Goal: Complete application form

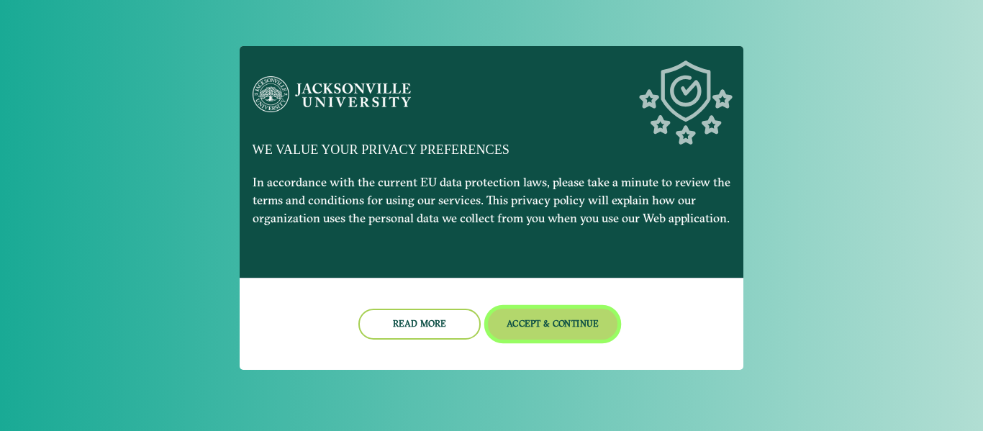
click at [533, 327] on button "Accept & Continue" at bounding box center [553, 324] width 130 height 31
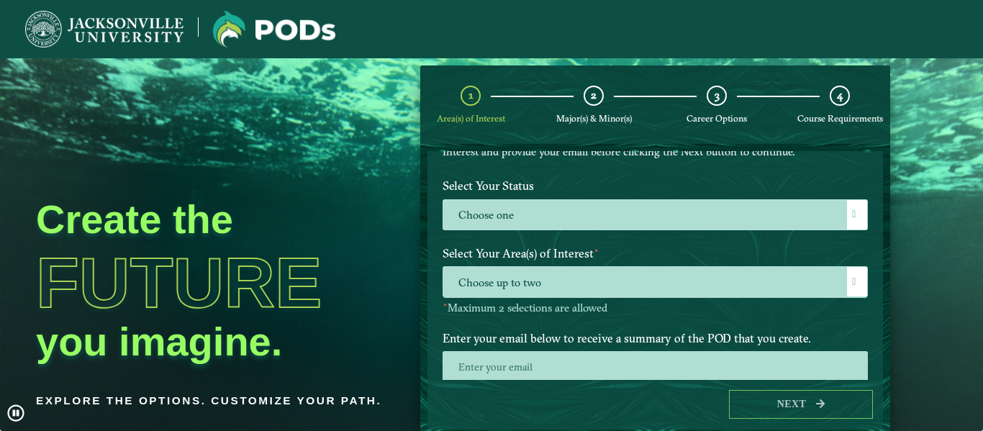
scroll to position [116, 0]
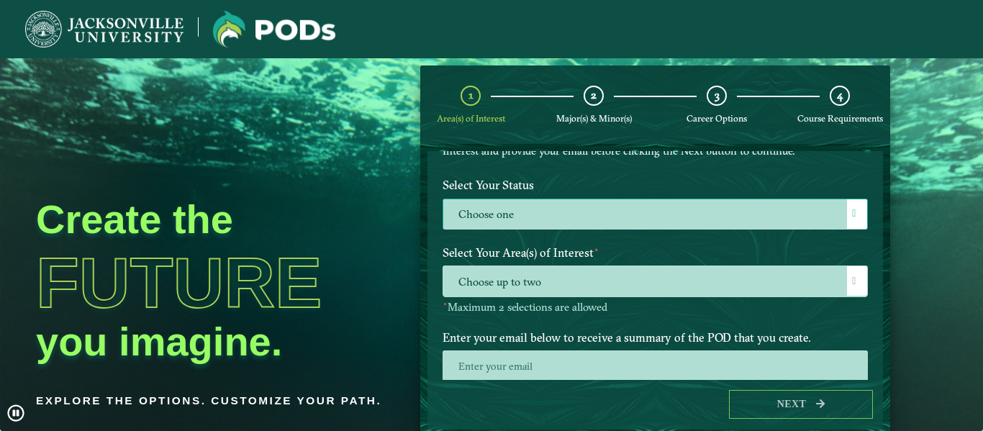
click at [801, 228] on label "Choose one" at bounding box center [655, 214] width 424 height 31
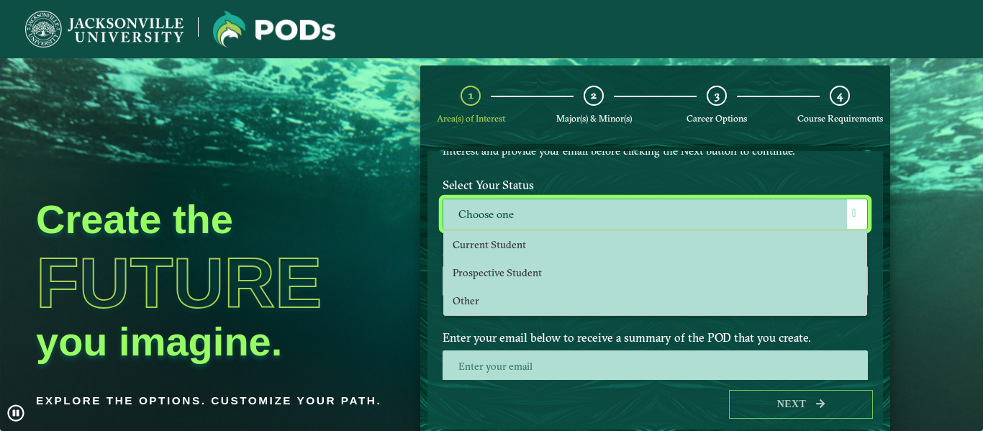
scroll to position [8, 66]
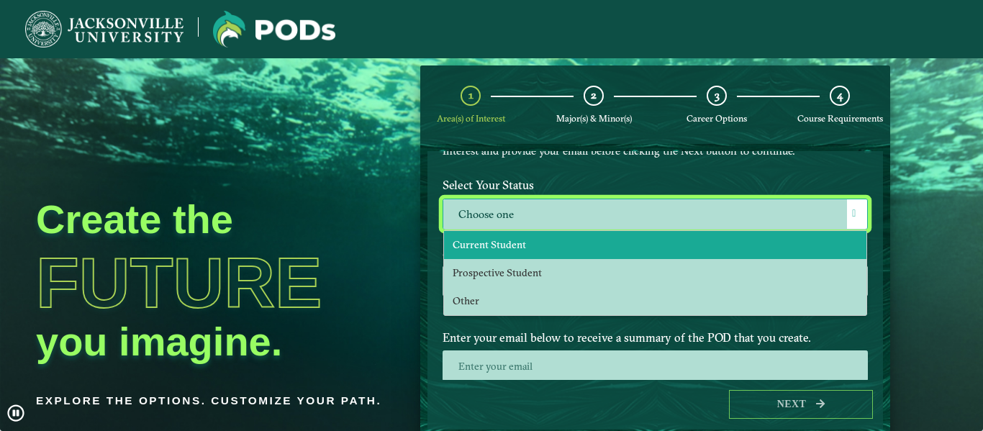
click at [580, 246] on li "Current Student" at bounding box center [655, 245] width 422 height 28
select select "[object Object]"
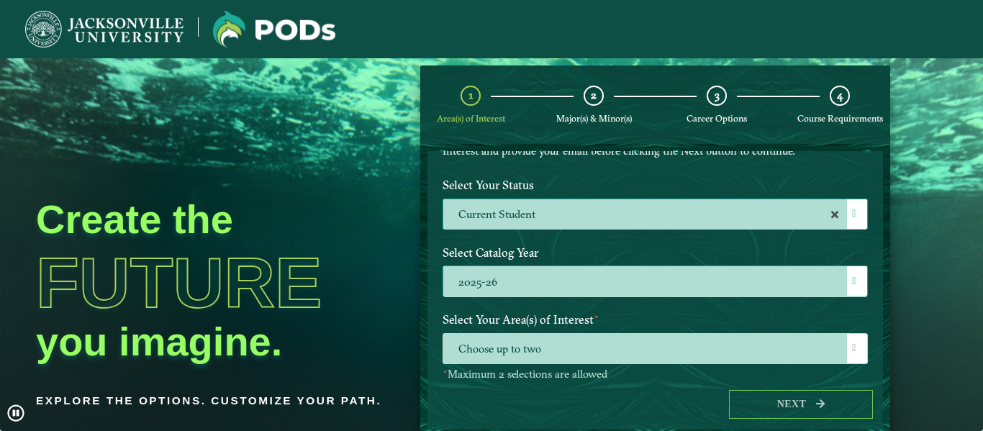
click at [652, 294] on label "2025-26" at bounding box center [655, 281] width 424 height 31
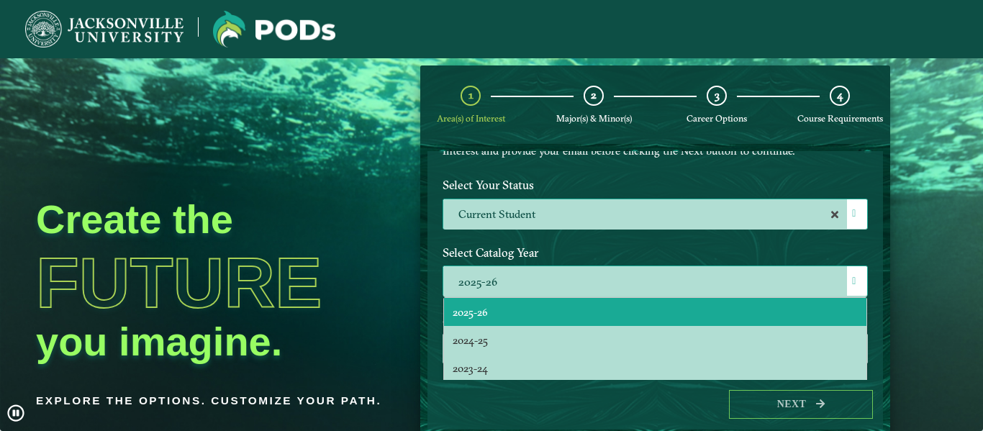
click at [637, 306] on li "2025-26" at bounding box center [655, 312] width 422 height 28
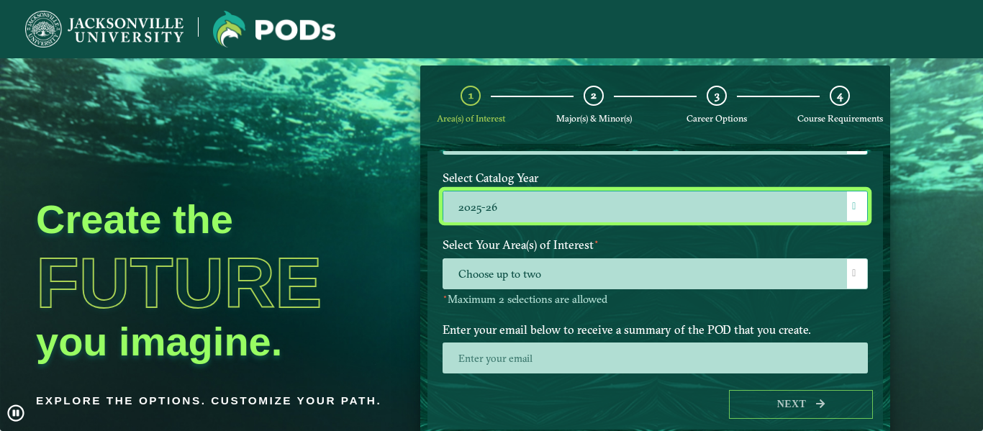
scroll to position [240, 0]
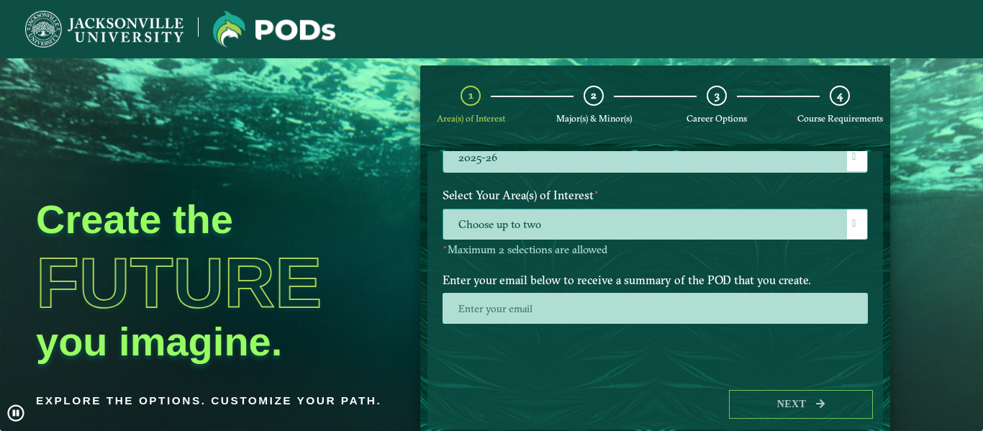
click at [615, 219] on span "Choose up to two" at bounding box center [655, 224] width 424 height 31
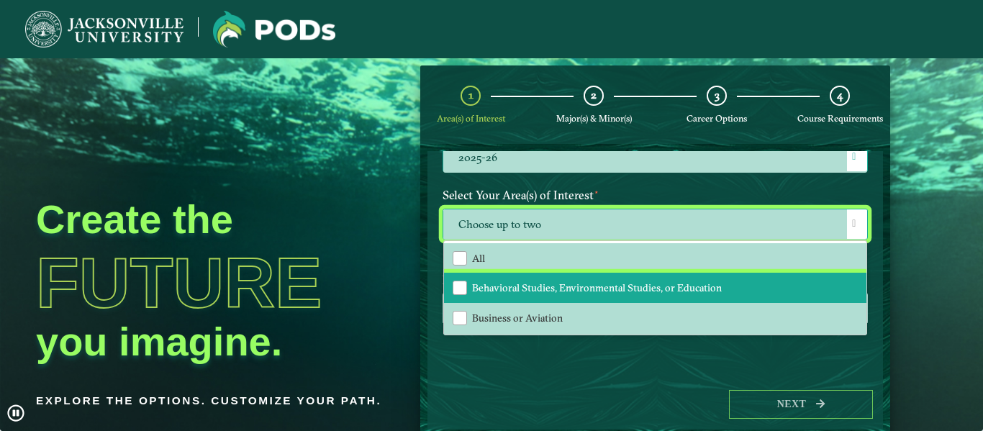
click at [527, 283] on span "Behavioral Studies, Environmental Studies, or Education" at bounding box center [597, 287] width 250 height 13
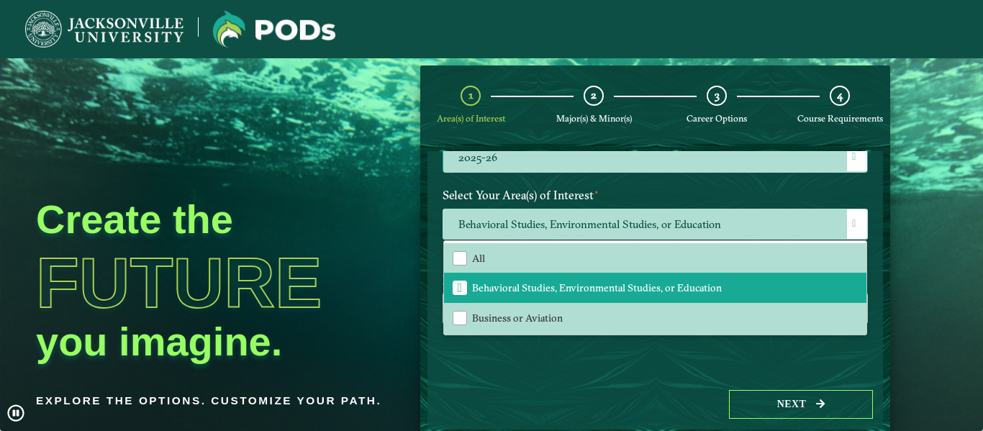
click at [345, 276] on h1 "Future" at bounding box center [211, 282] width 350 height 70
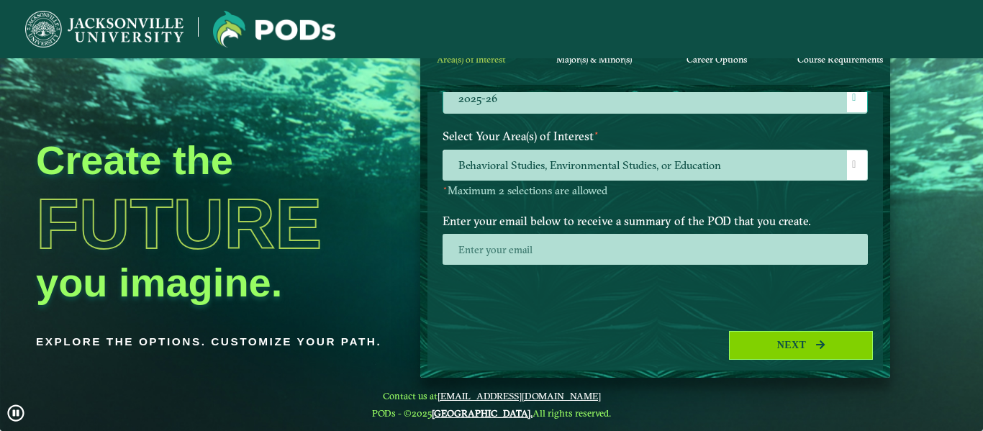
scroll to position [0, 0]
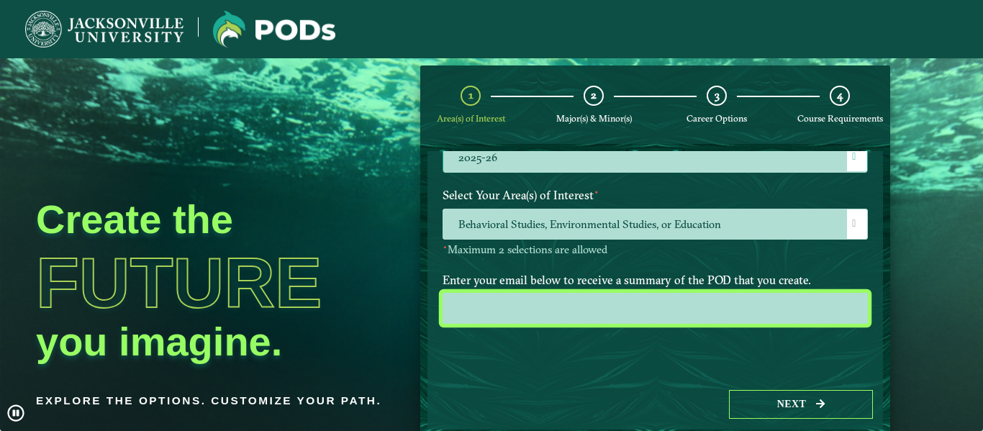
click at [614, 304] on input "email" at bounding box center [654, 308] width 425 height 31
type input "[EMAIL_ADDRESS][DOMAIN_NAME]"
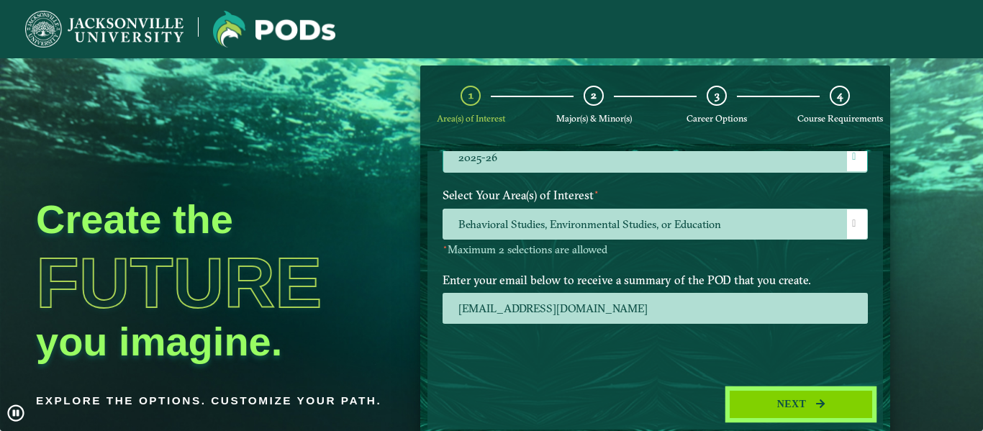
click at [805, 403] on button "Next" at bounding box center [801, 404] width 144 height 29
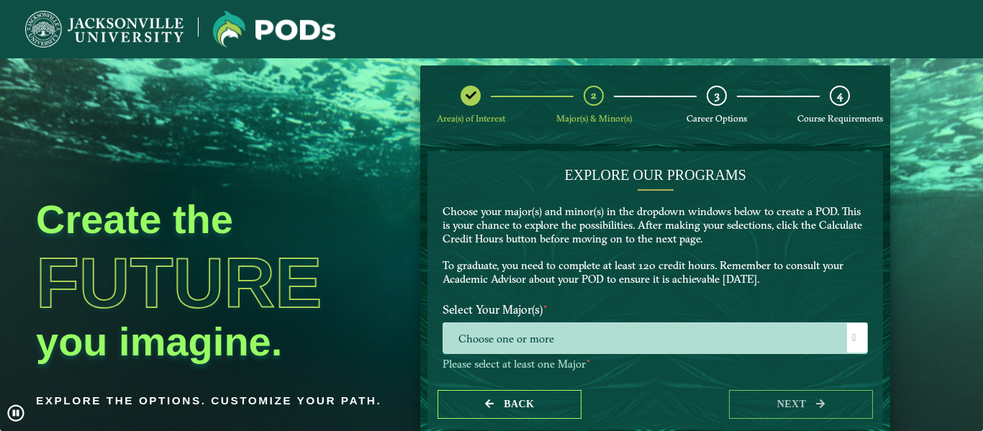
scroll to position [76, 0]
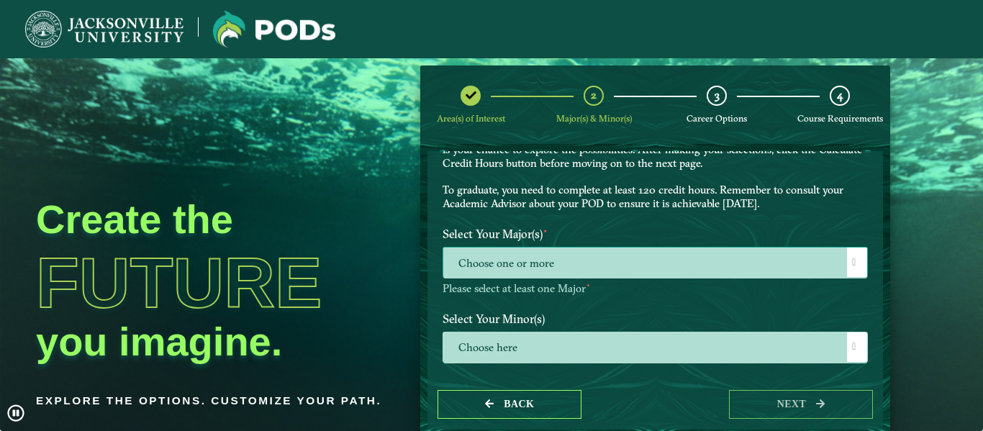
click at [647, 250] on span "Choose one or more" at bounding box center [655, 262] width 424 height 31
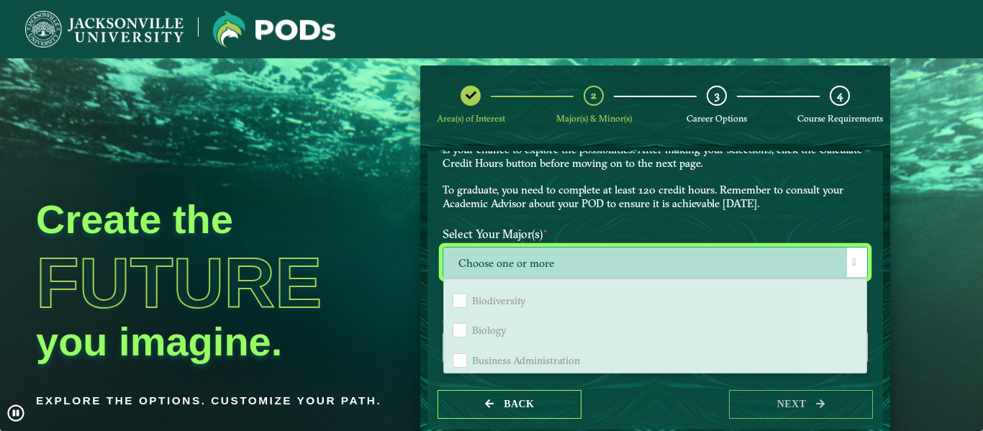
scroll to position [448, 0]
click at [544, 221] on label "Select Your Major(s) ⋆" at bounding box center [655, 234] width 447 height 27
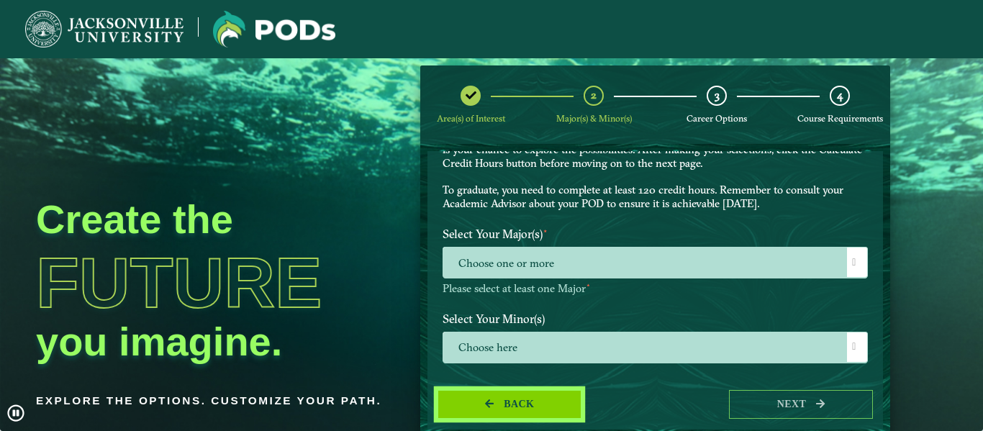
click at [496, 404] on button "Back" at bounding box center [509, 404] width 144 height 29
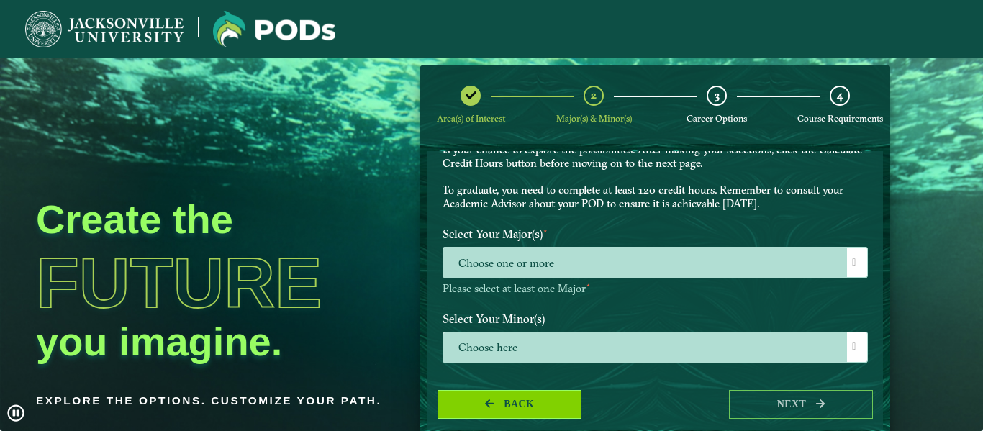
select select "[object Object]"
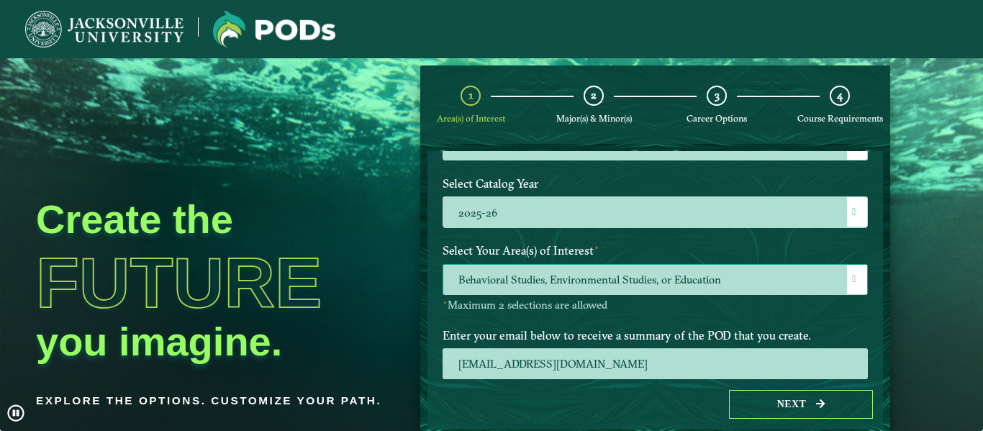
scroll to position [240, 0]
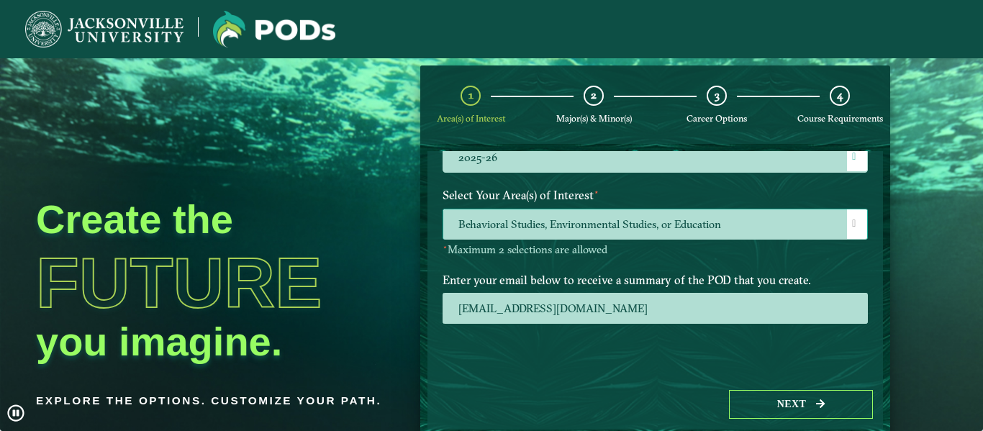
click at [549, 217] on span "Behavioral Studies, Environmental Studies, or Education" at bounding box center [655, 224] width 424 height 31
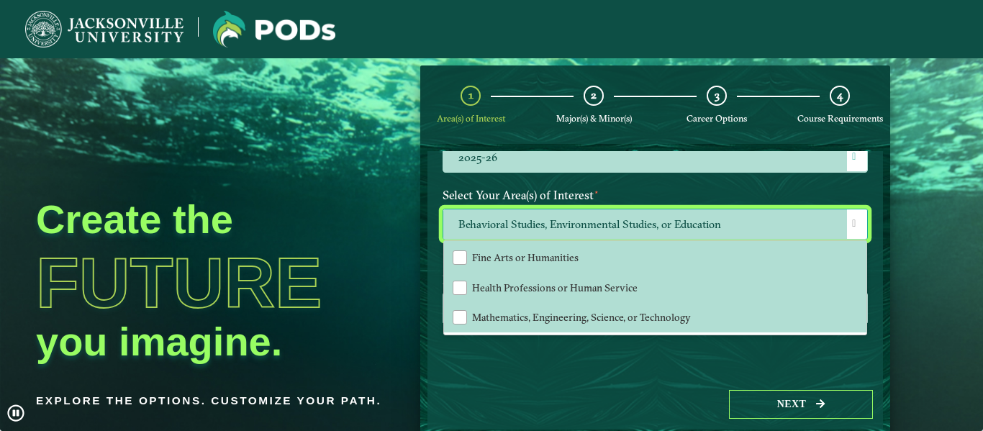
scroll to position [0, 0]
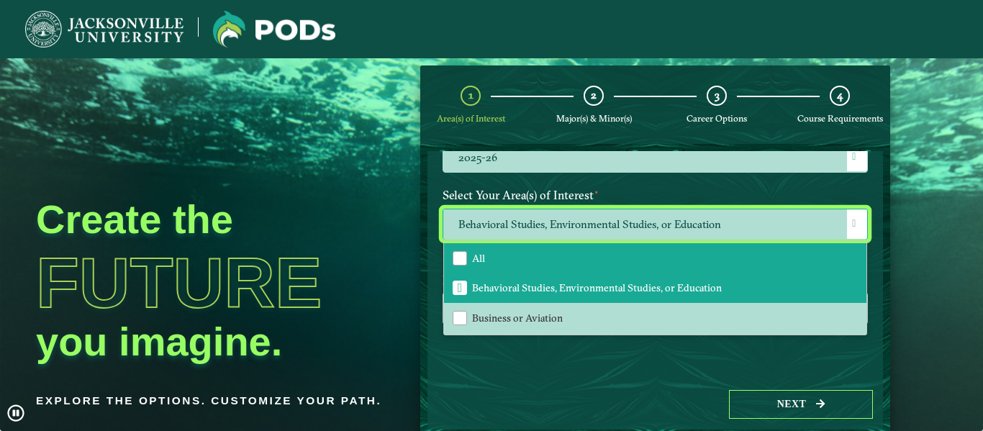
click at [498, 252] on li "All" at bounding box center [655, 258] width 422 height 30
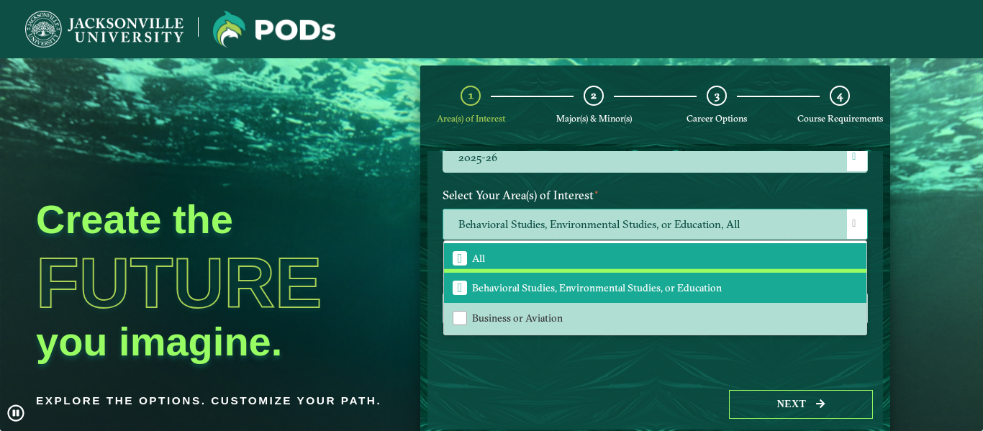
click at [459, 287] on span "Behavioral Studies, Environmental Studies, or Education" at bounding box center [460, 287] width 5 height 13
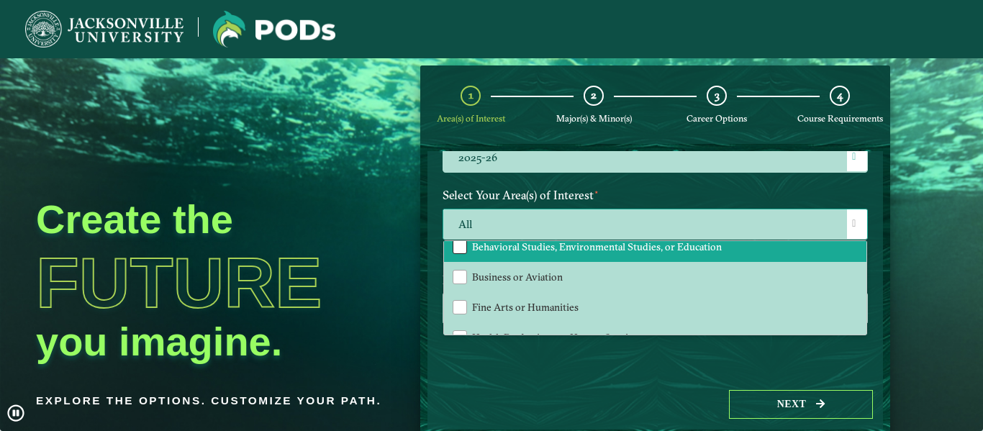
scroll to position [42, 0]
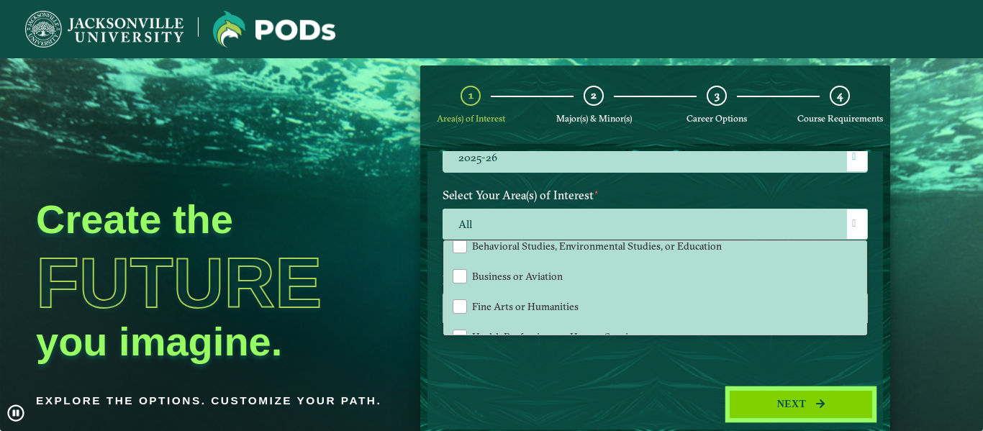
click at [793, 411] on button "Next" at bounding box center [801, 404] width 144 height 29
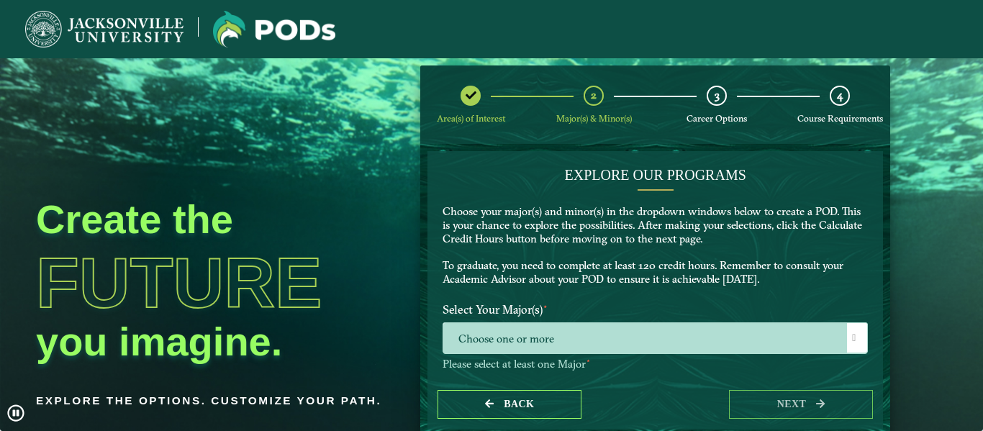
scroll to position [70, 0]
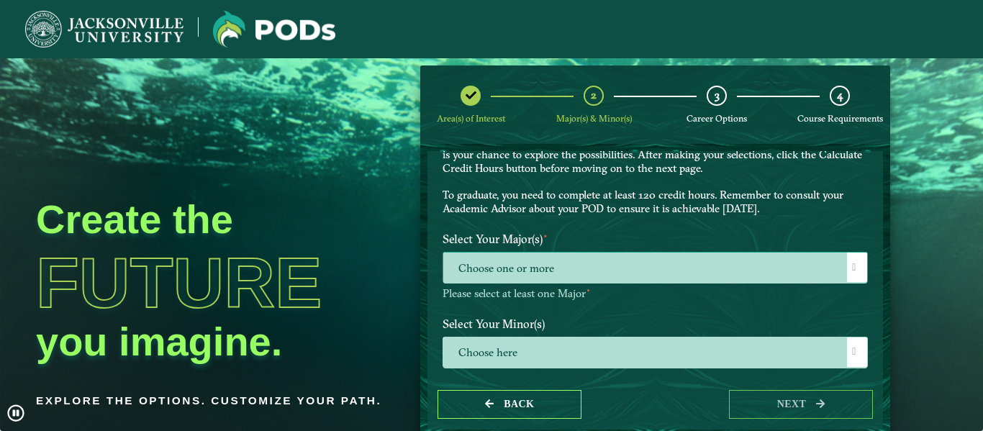
click at [596, 273] on span "Choose one or more" at bounding box center [655, 267] width 424 height 31
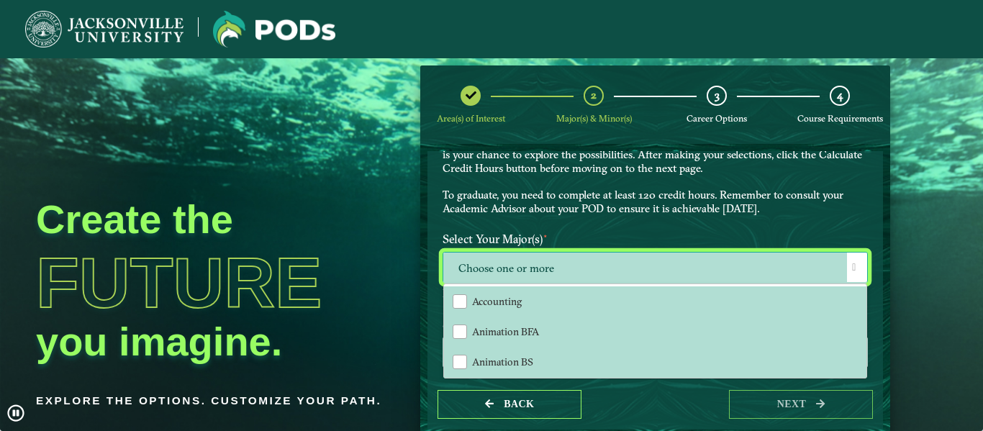
scroll to position [8, 66]
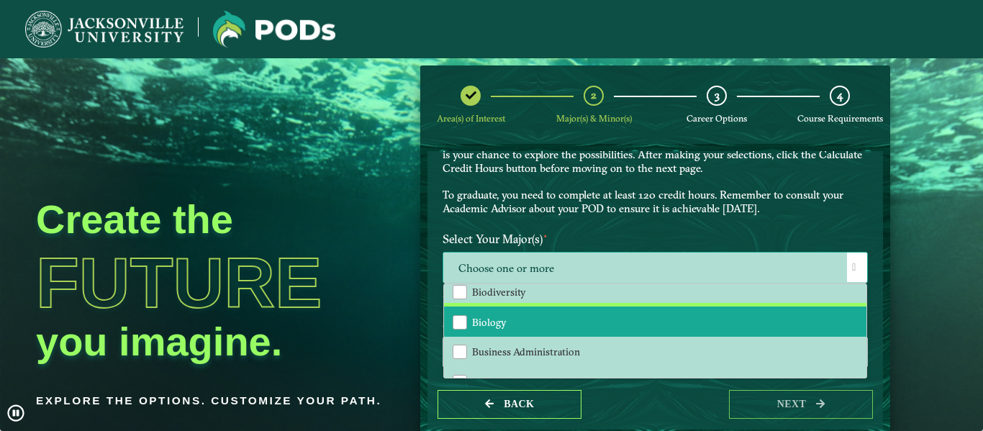
click at [496, 323] on span "Biology" at bounding box center [489, 322] width 35 height 13
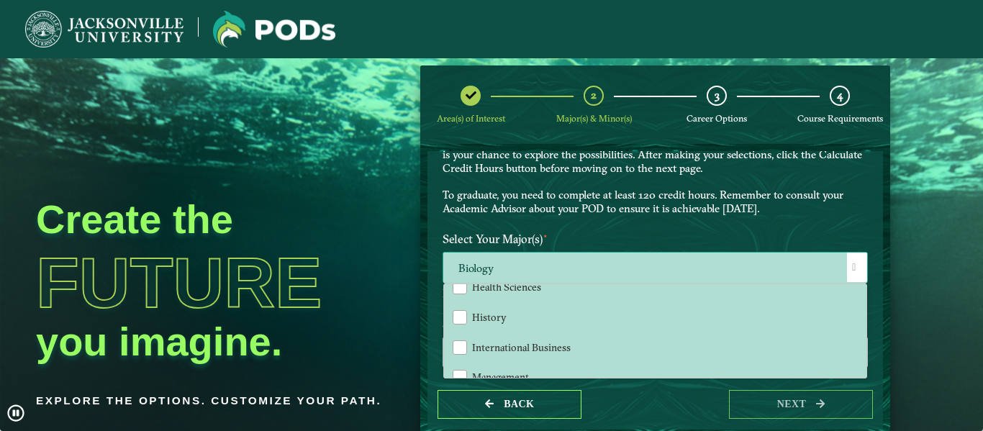
scroll to position [825, 0]
click at [513, 220] on div "EXPLORE OUR PROGRAMS Choose your major(s) and minor(s) in the dropdown windows …" at bounding box center [655, 161] width 447 height 130
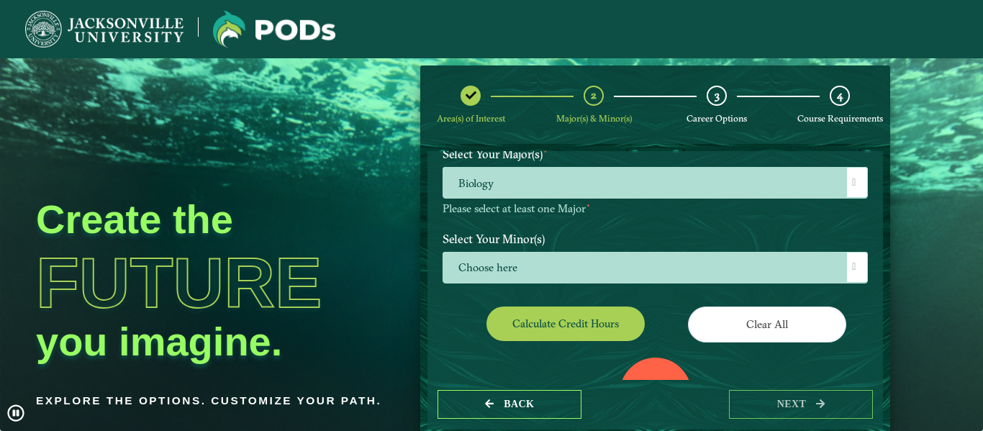
scroll to position [177, 0]
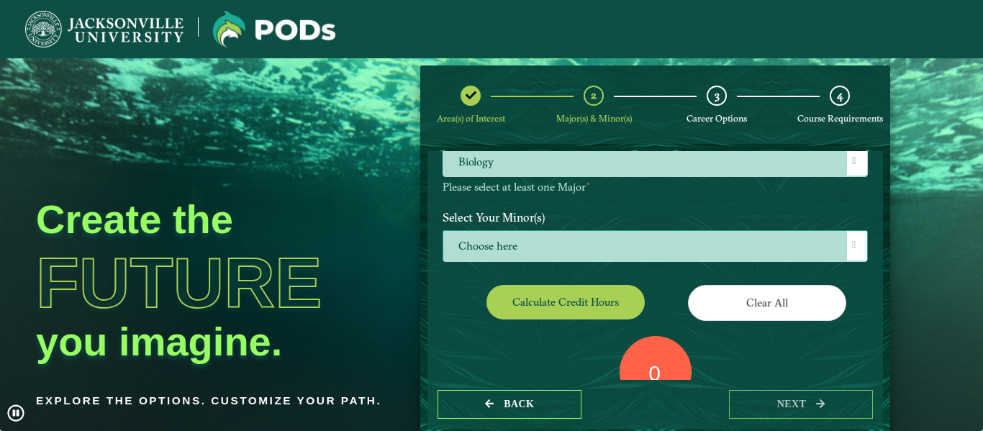
click at [534, 244] on span "Choose here" at bounding box center [655, 246] width 424 height 31
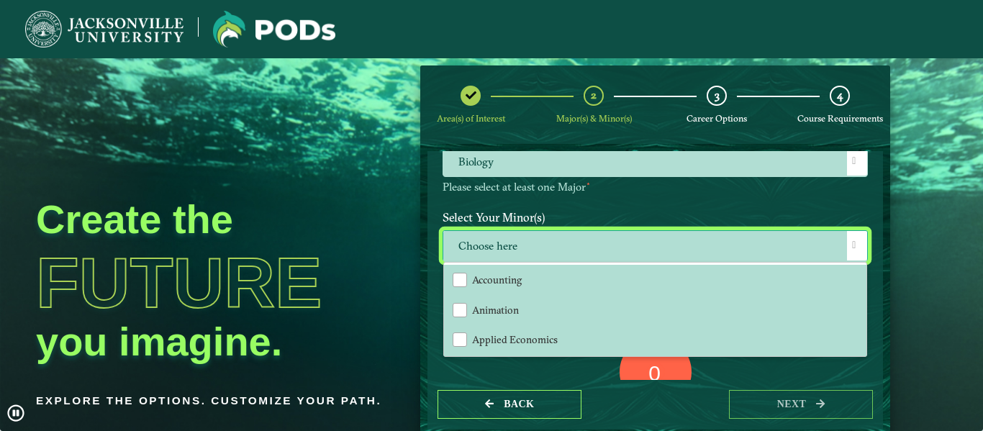
scroll to position [8, 66]
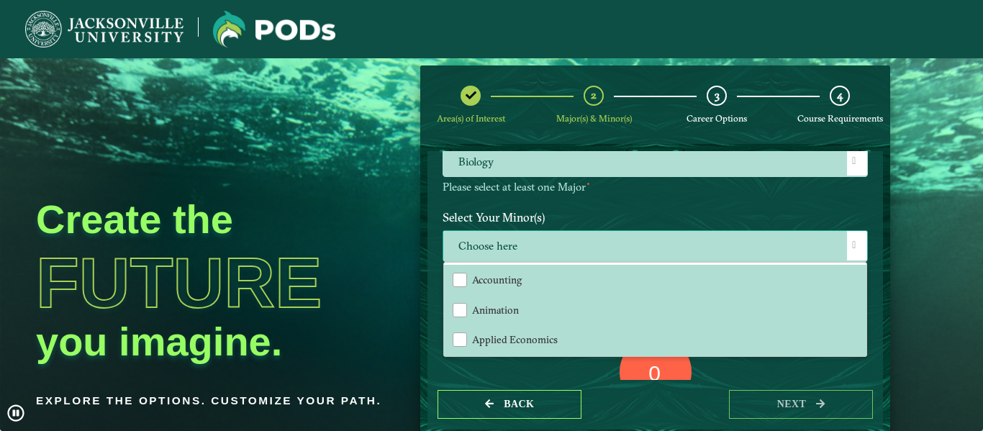
click at [528, 247] on span "Choose here" at bounding box center [655, 246] width 424 height 31
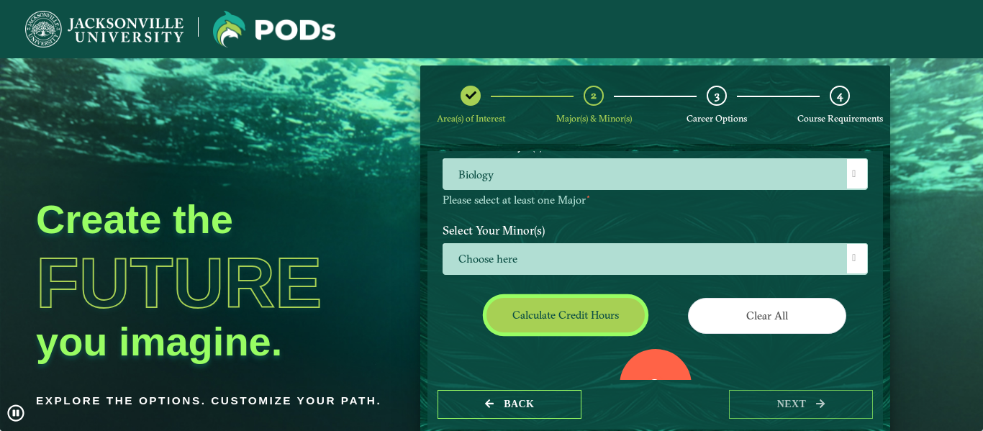
click at [556, 312] on button "Calculate credit hours" at bounding box center [565, 315] width 158 height 34
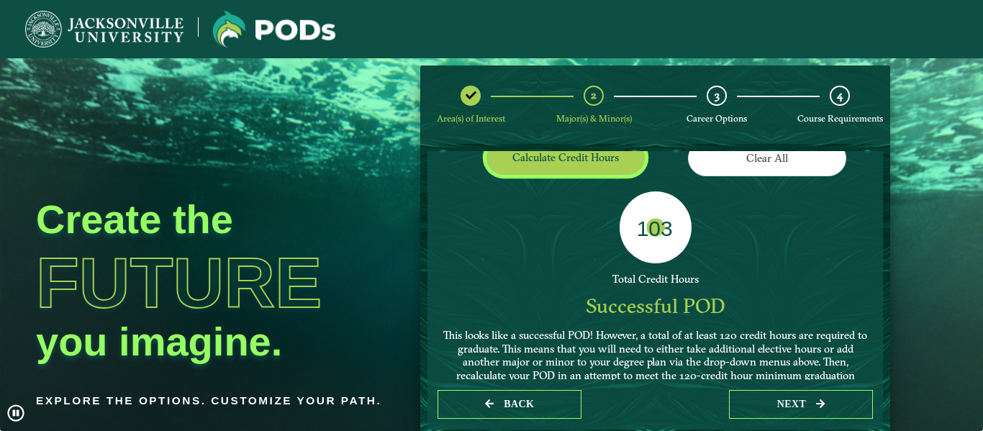
scroll to position [397, 0]
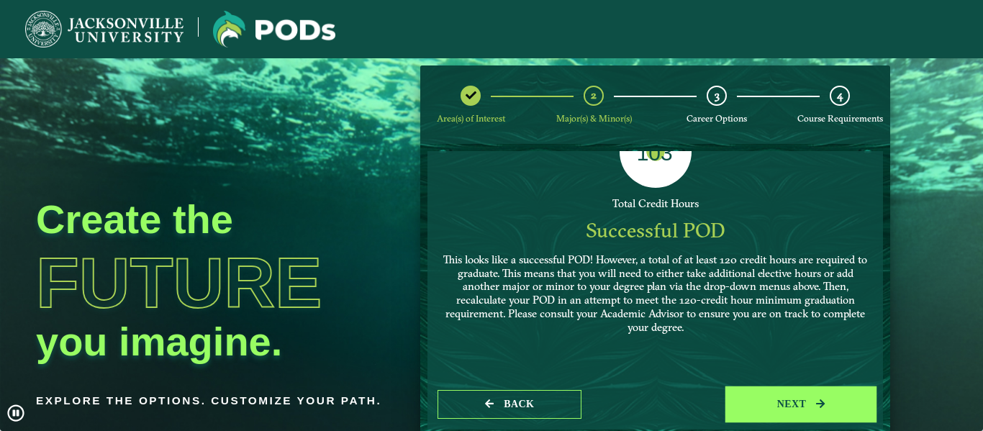
click at [791, 404] on button "next" at bounding box center [801, 404] width 144 height 29
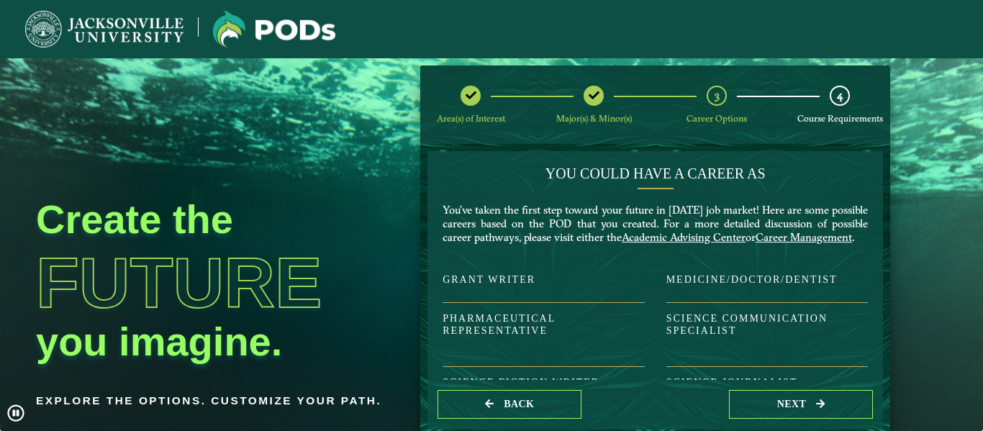
scroll to position [0, 0]
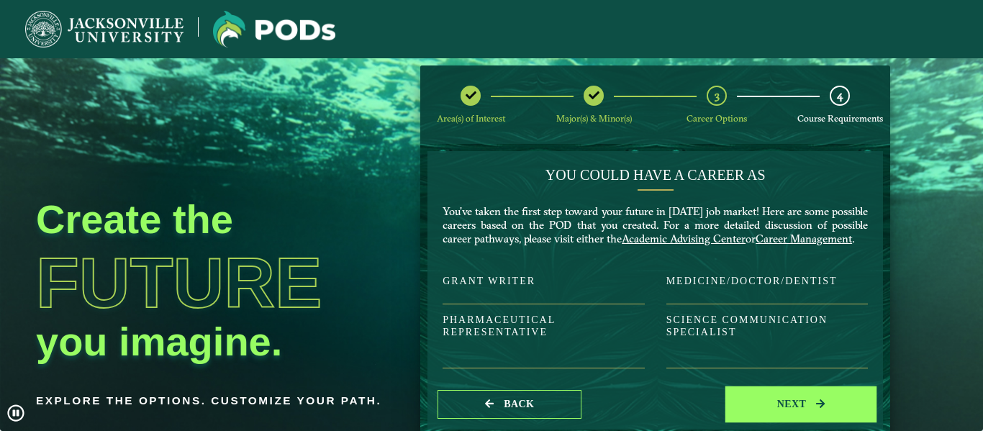
click at [771, 402] on button "next" at bounding box center [801, 404] width 144 height 29
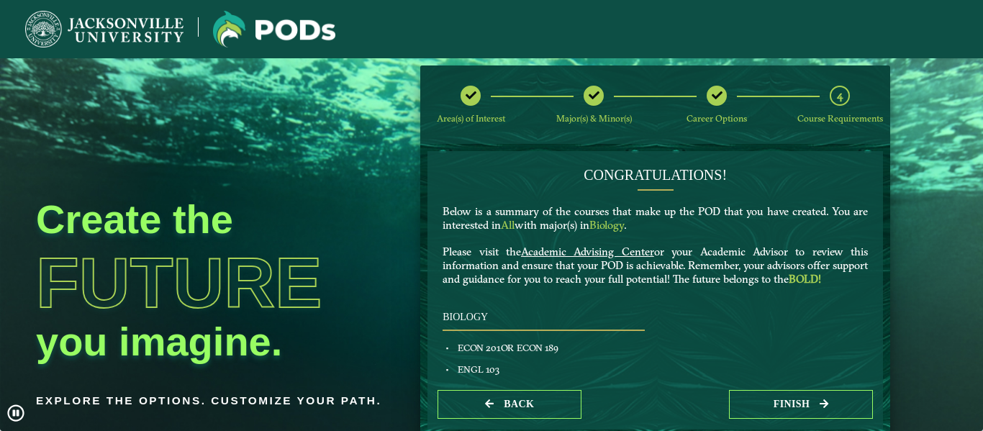
click at [465, 89] on div at bounding box center [470, 96] width 20 height 20
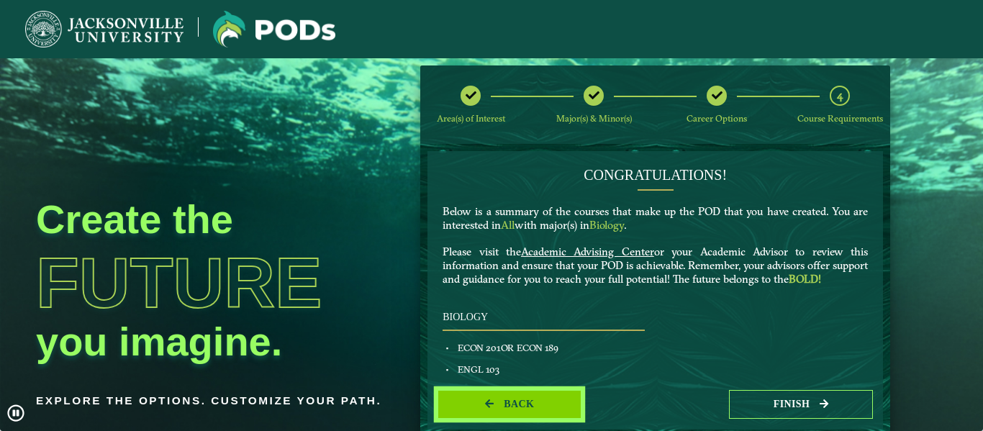
click at [494, 406] on button "Back" at bounding box center [509, 404] width 144 height 29
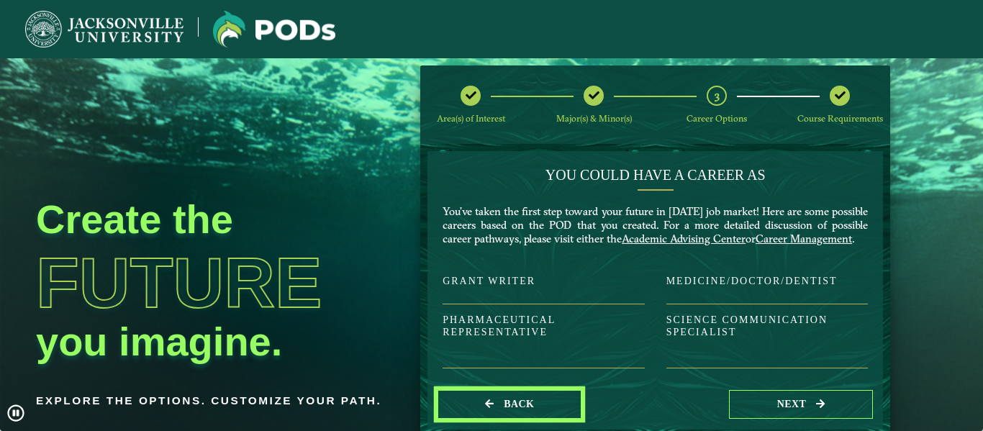
click at [494, 406] on button "Back" at bounding box center [509, 404] width 144 height 29
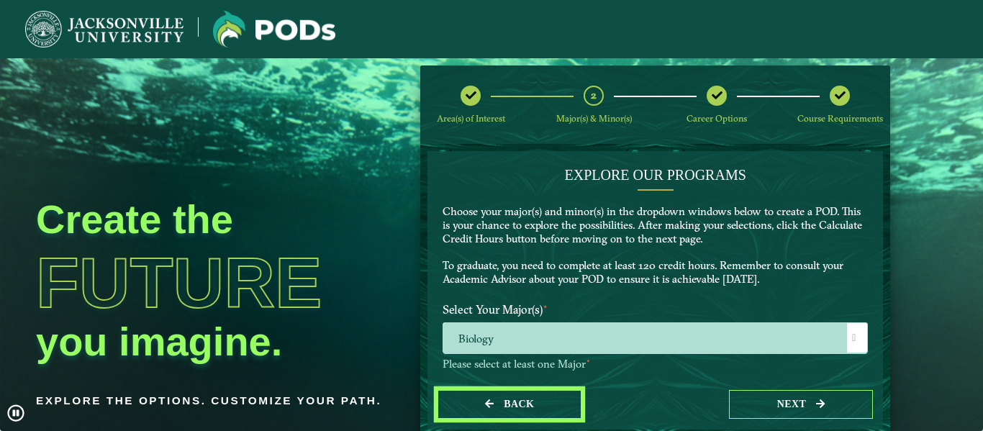
click at [494, 406] on button "Back" at bounding box center [509, 404] width 144 height 29
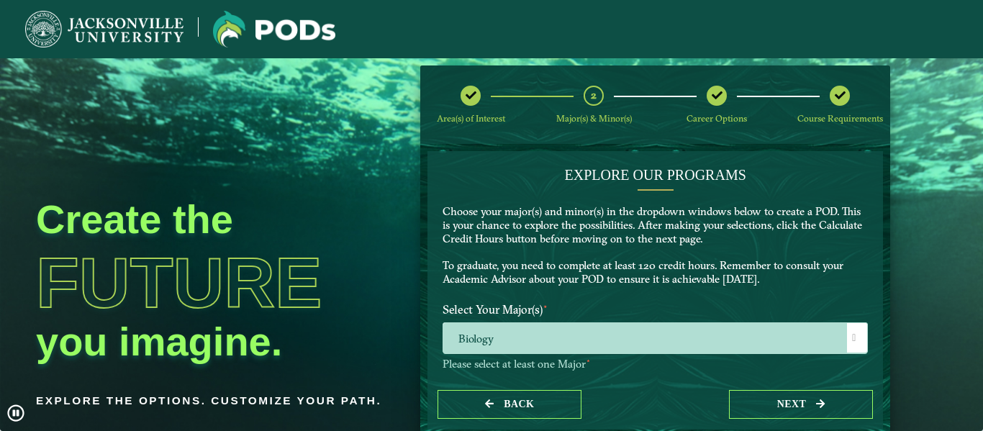
select select "[object Object]"
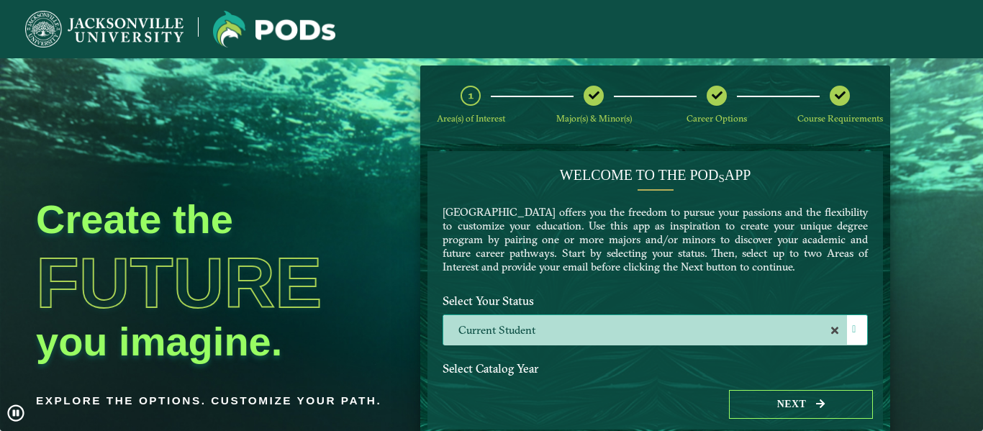
scroll to position [205, 0]
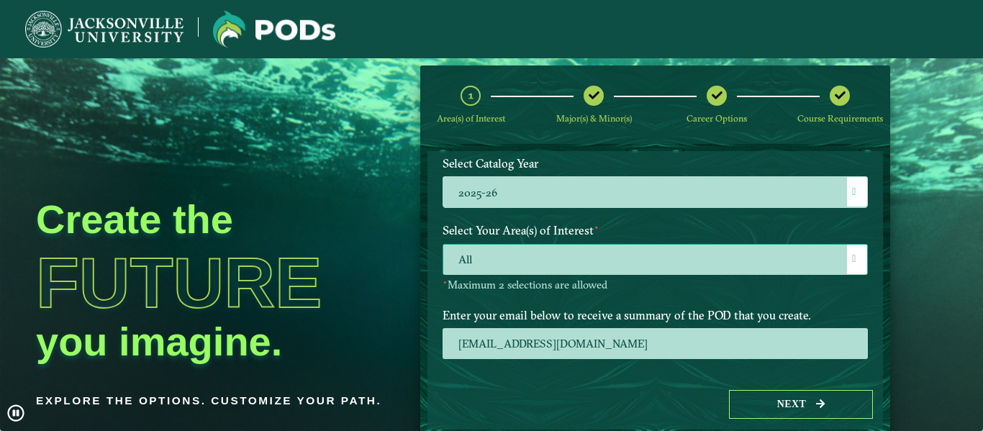
click at [534, 271] on span "All" at bounding box center [655, 260] width 424 height 31
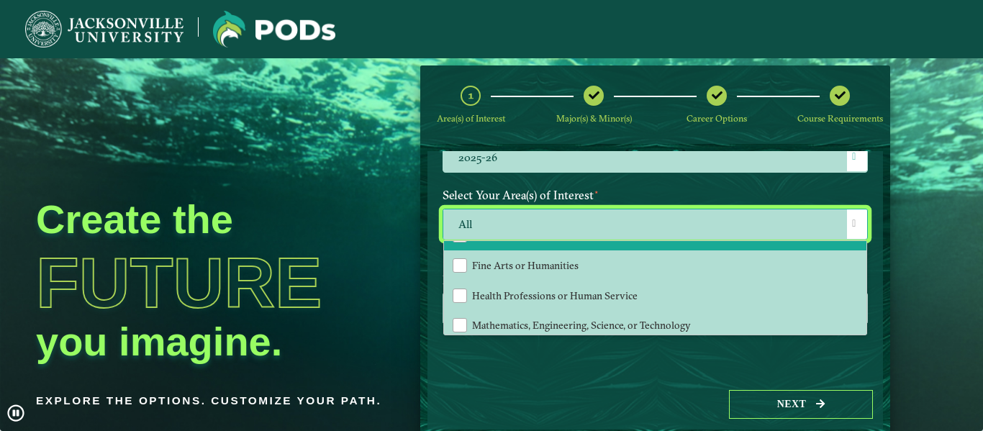
scroll to position [91, 0]
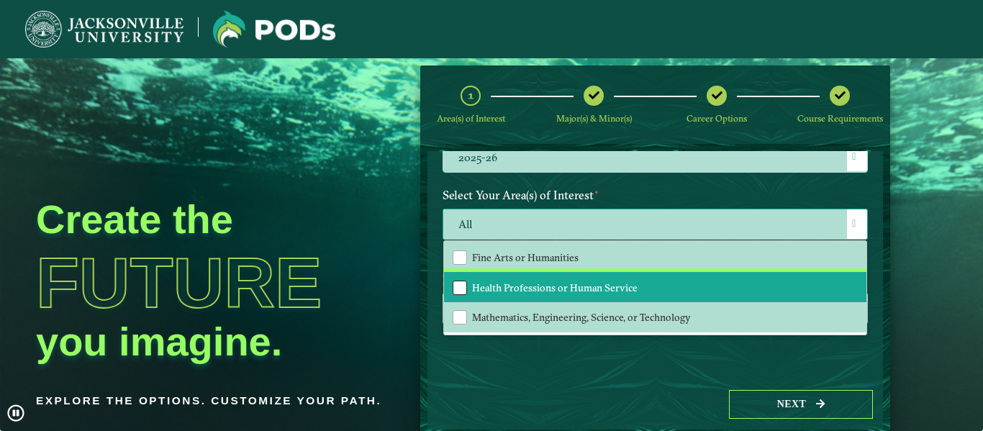
click at [454, 288] on div "Health Professions or Human Service" at bounding box center [459, 288] width 14 height 14
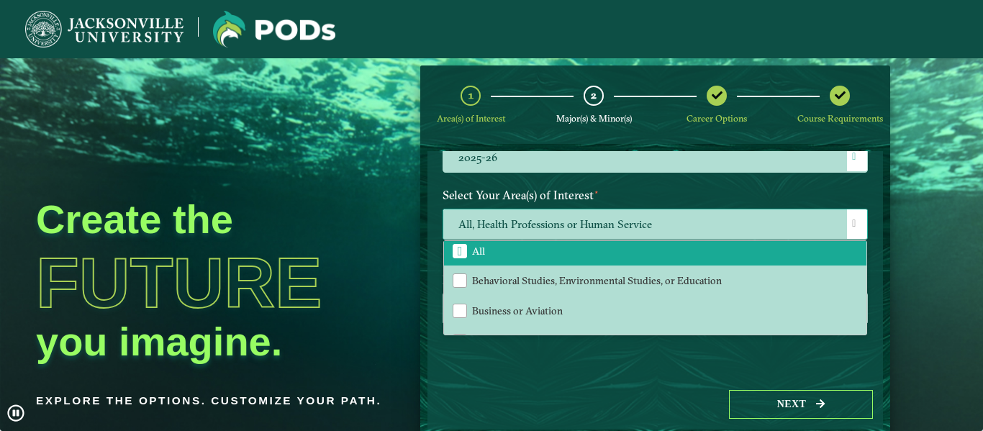
scroll to position [0, 0]
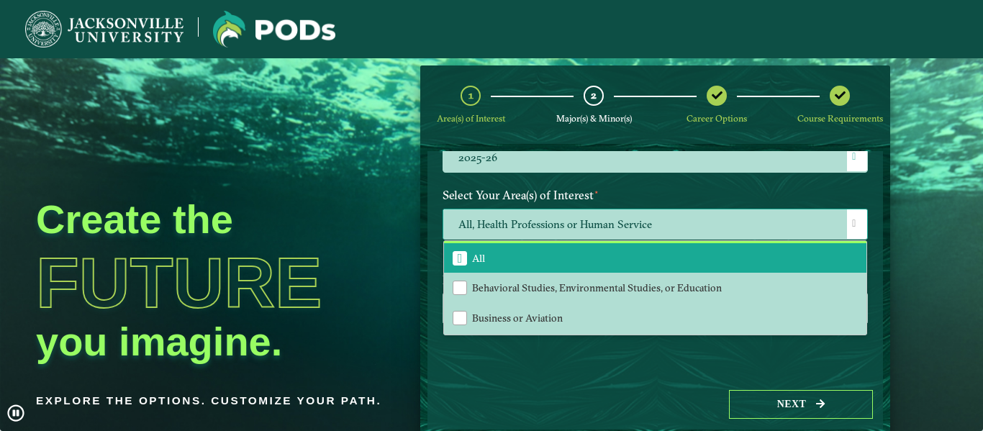
click at [460, 260] on span "All" at bounding box center [460, 258] width 5 height 13
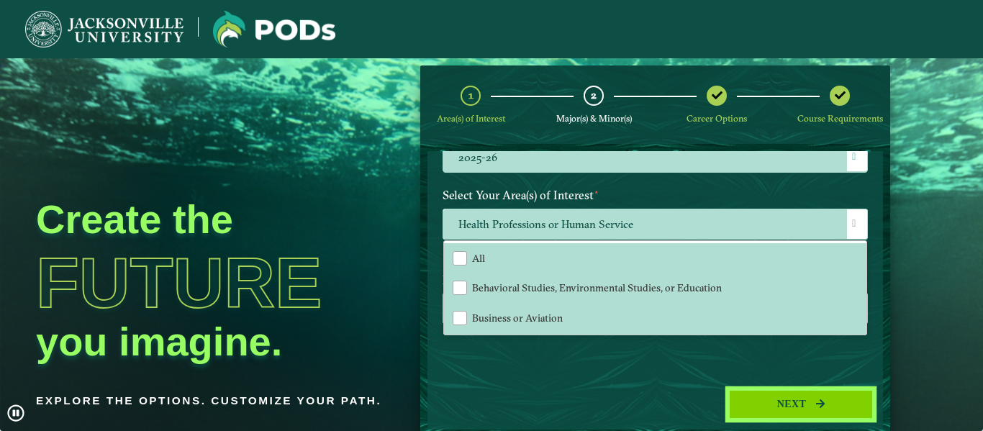
click at [808, 414] on button "Next" at bounding box center [801, 404] width 144 height 29
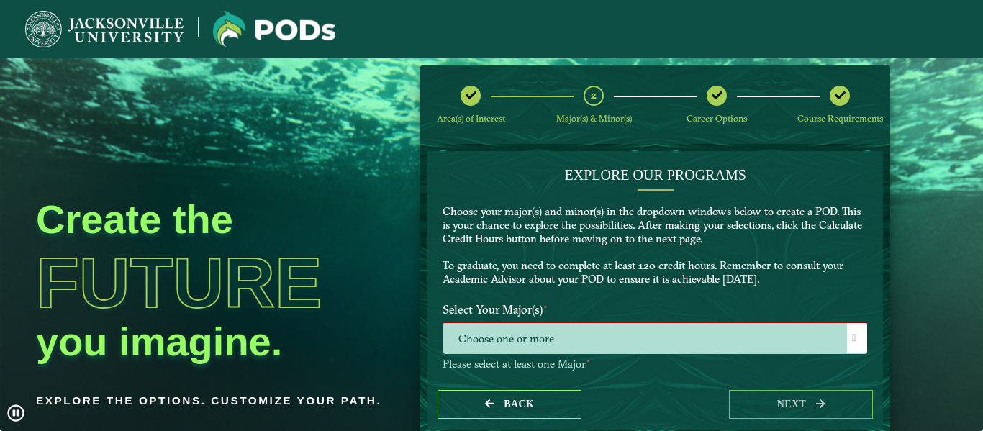
click at [683, 340] on span "Choose one or more" at bounding box center [655, 338] width 424 height 31
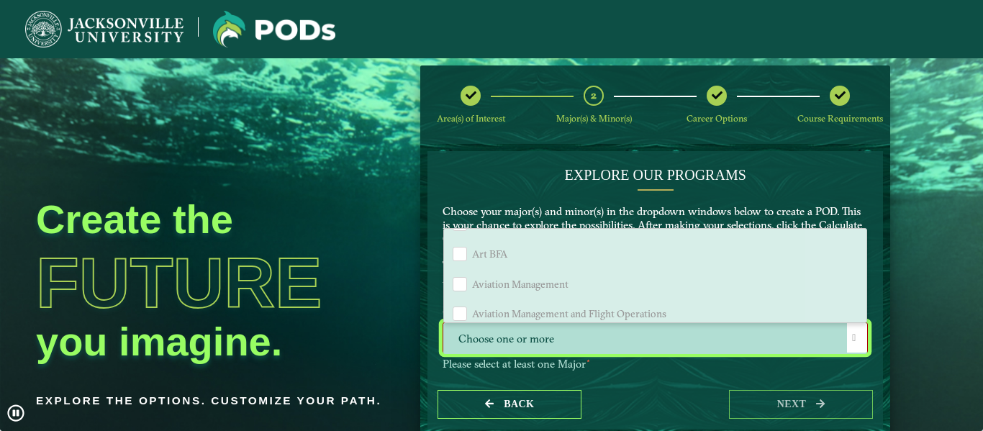
scroll to position [235, 0]
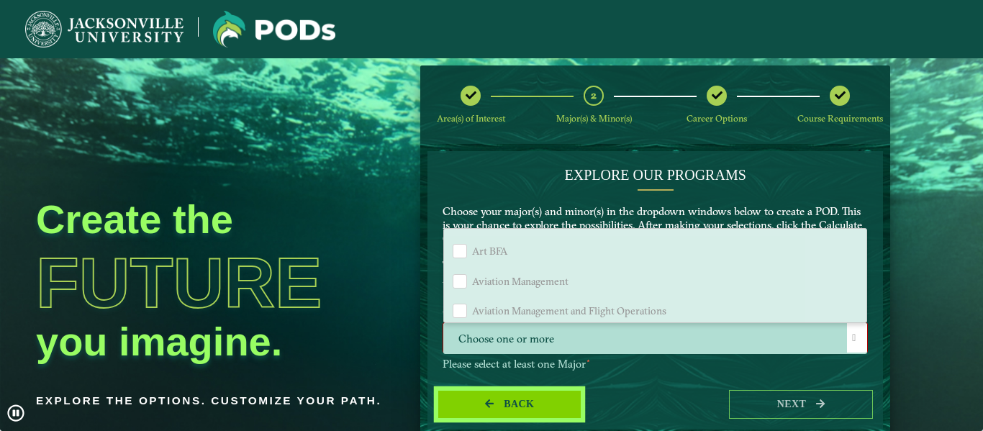
click at [512, 399] on span "Back" at bounding box center [519, 404] width 30 height 11
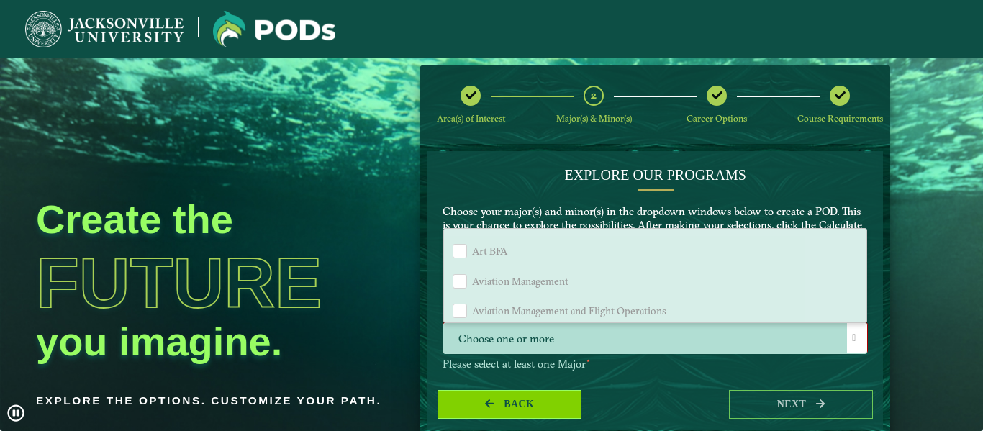
select select "[object Object]"
